Goal: Go to known website: Go to known website

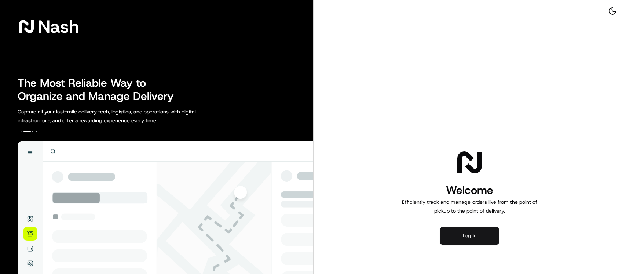
click at [463, 235] on button "Log in" at bounding box center [469, 236] width 59 height 18
